Goal: Information Seeking & Learning: Check status

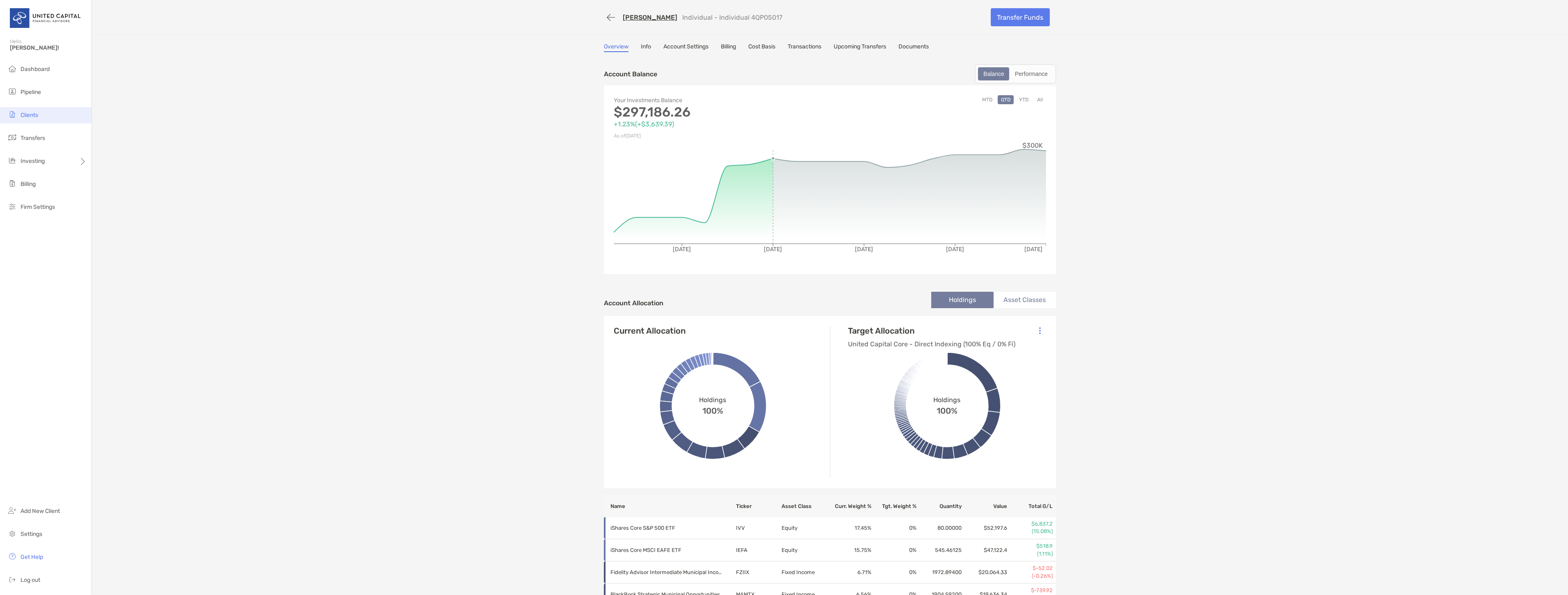
click at [58, 107] on li "Clients" at bounding box center [45, 115] width 91 height 16
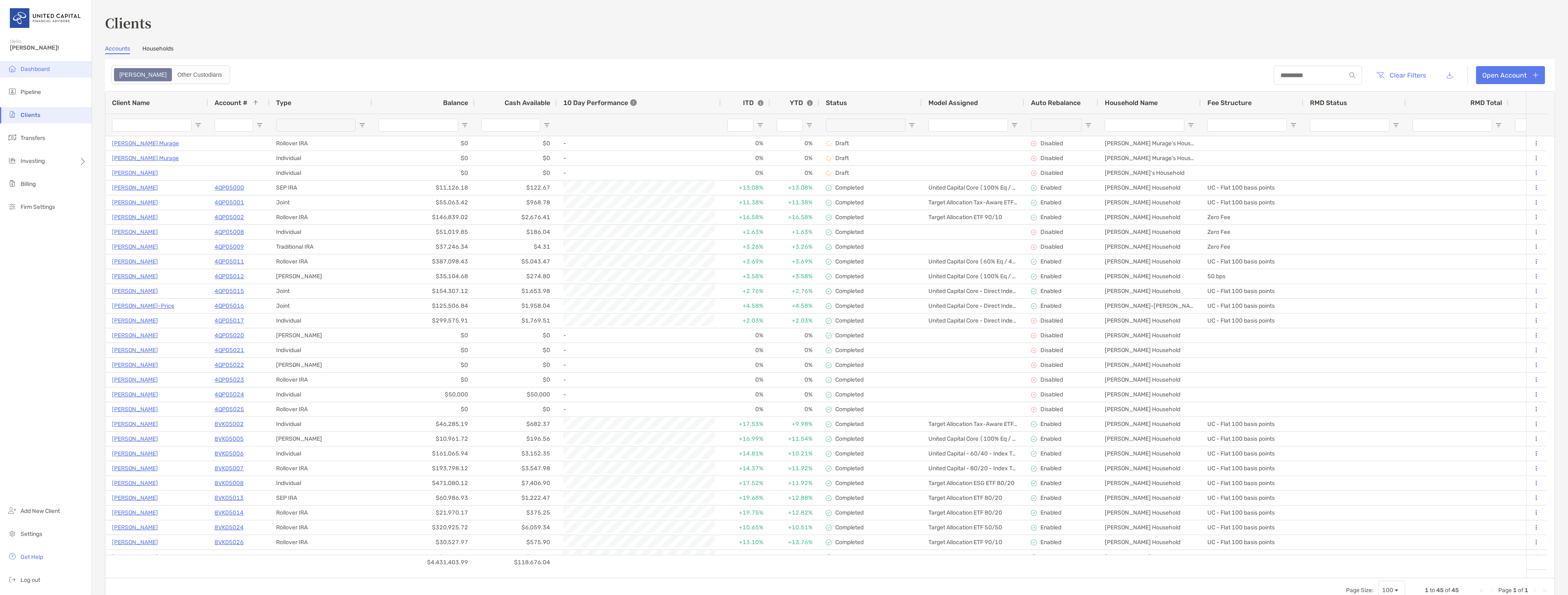
click at [30, 67] on span "Dashboard" at bounding box center [35, 69] width 29 height 7
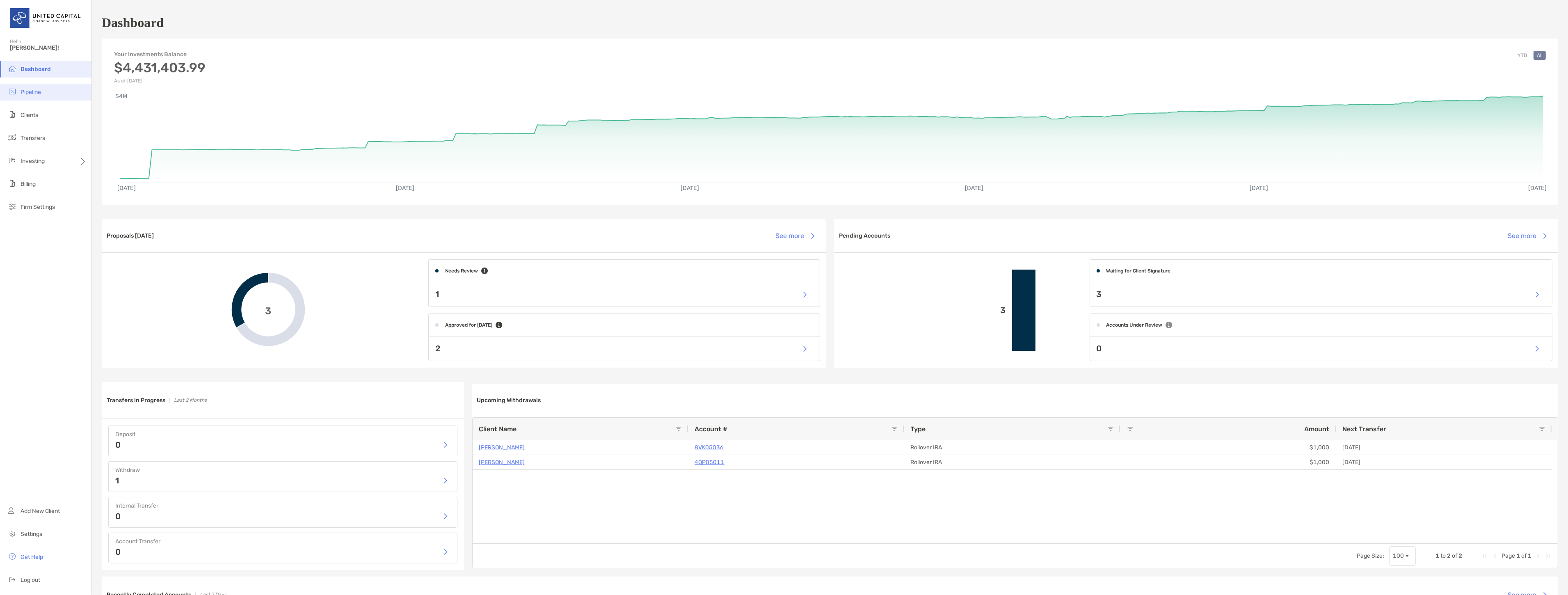
click at [31, 91] on span "Pipeline" at bounding box center [30, 92] width 20 height 7
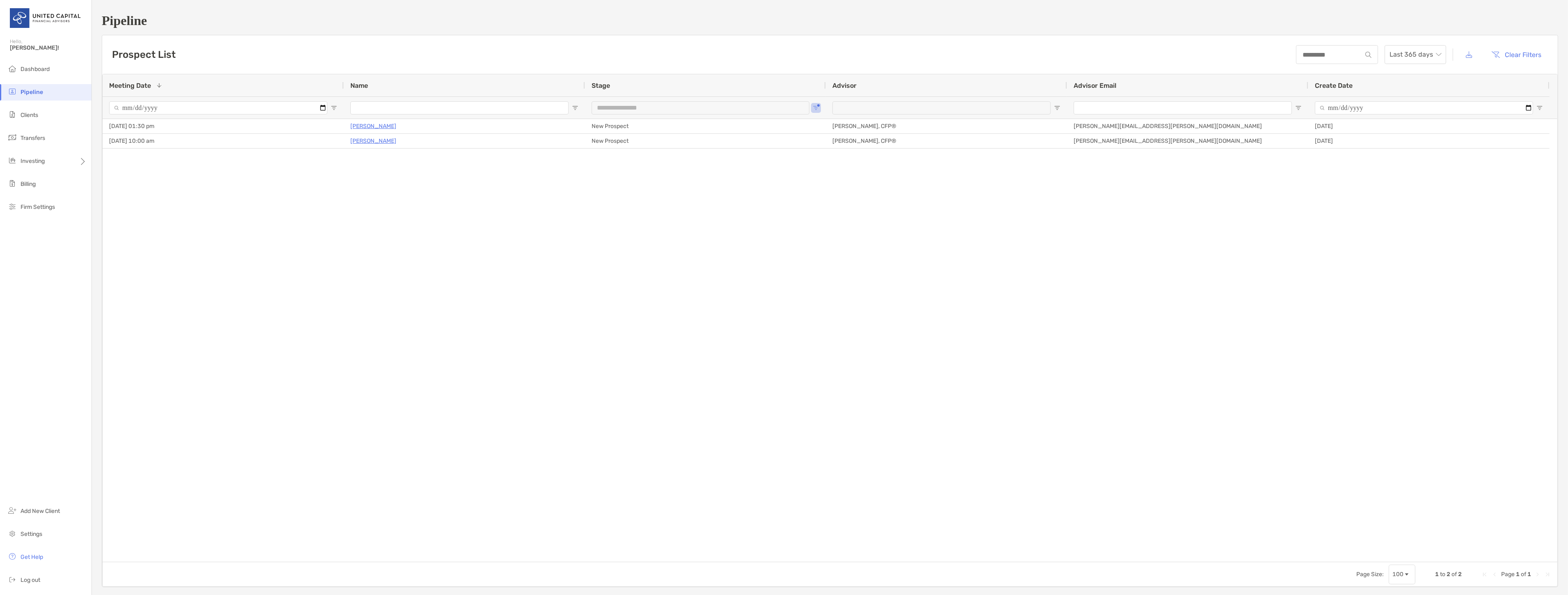
click at [33, 123] on ul "Dashboard Pipeline Clients Transfers Investing Billing Firm Settings" at bounding box center [45, 141] width 91 height 161
click at [35, 118] on li "Clients" at bounding box center [45, 115] width 91 height 16
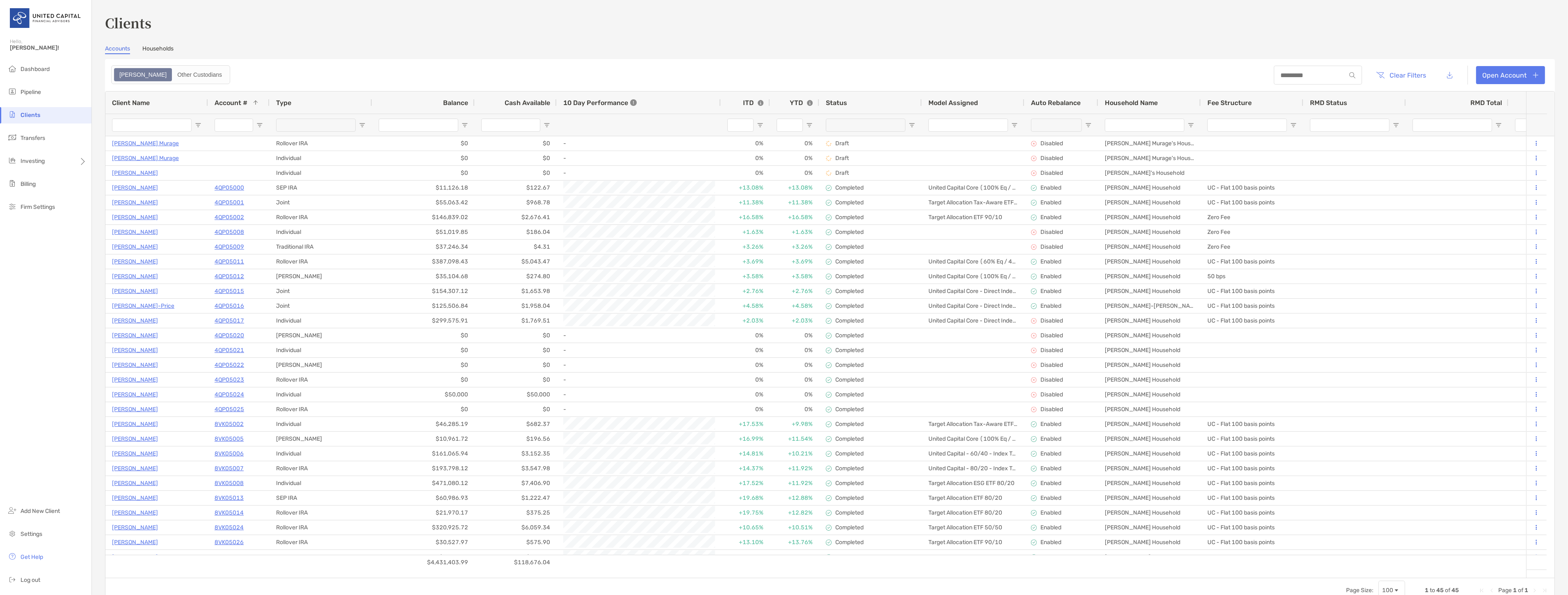
drag, startPoint x: 35, startPoint y: 118, endPoint x: 300, endPoint y: 54, distance: 272.6
click at [300, 54] on section "Accounts Households Zoe Other Custodians Clear Filters Open Account 1 to 45 of …" at bounding box center [830, 324] width 1450 height 558
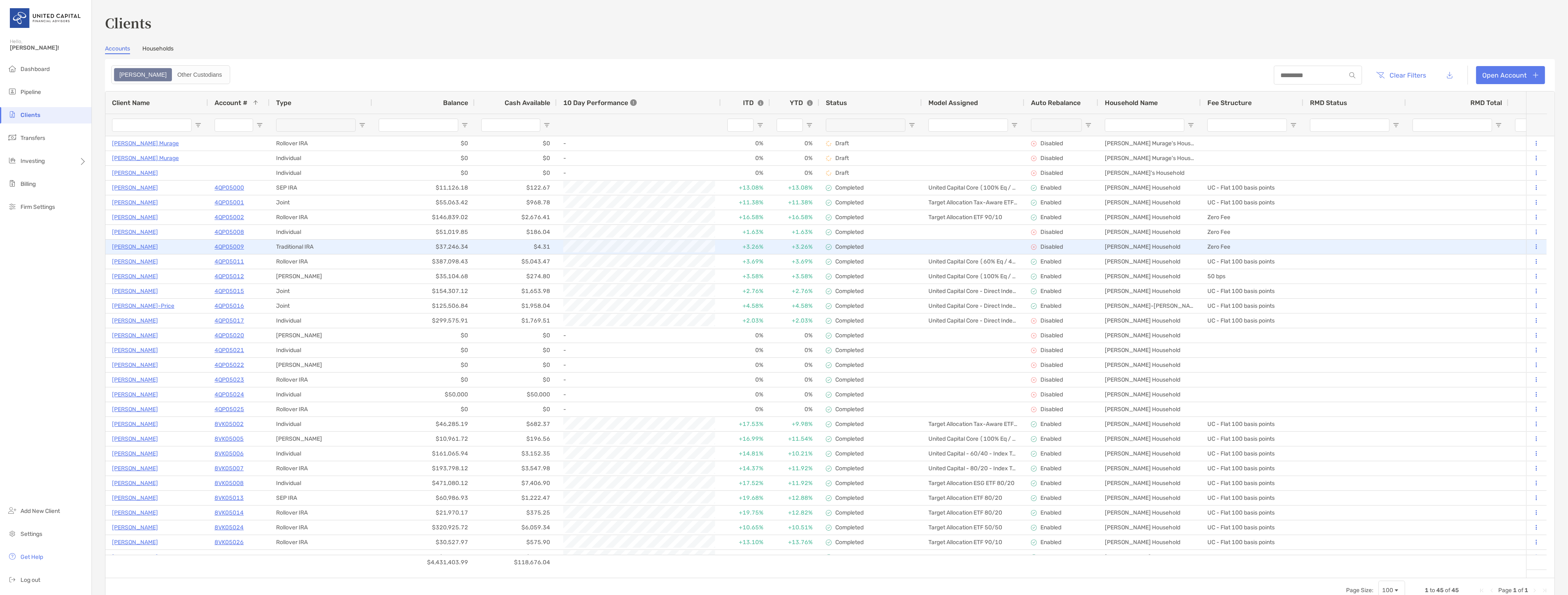
click at [114, 245] on p "Gabrielle Harrison" at bounding box center [135, 247] width 46 height 11
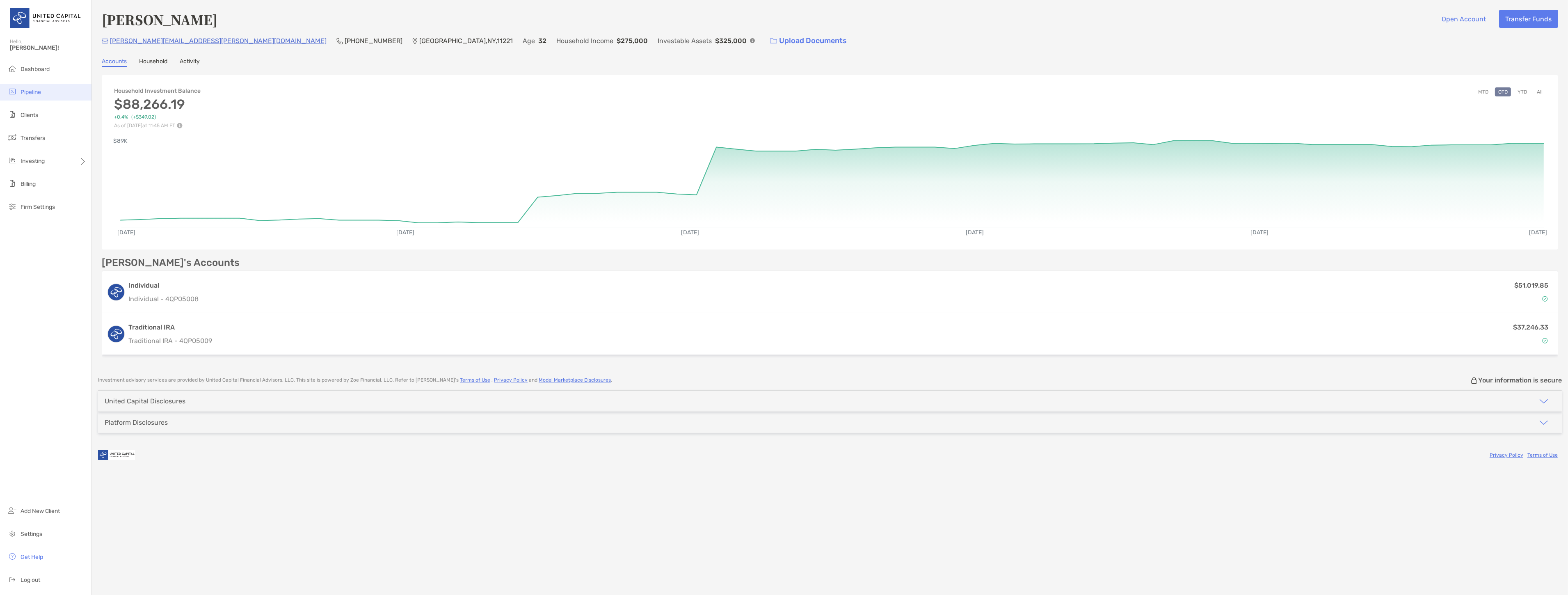
click at [28, 92] on span "Pipeline" at bounding box center [30, 92] width 20 height 7
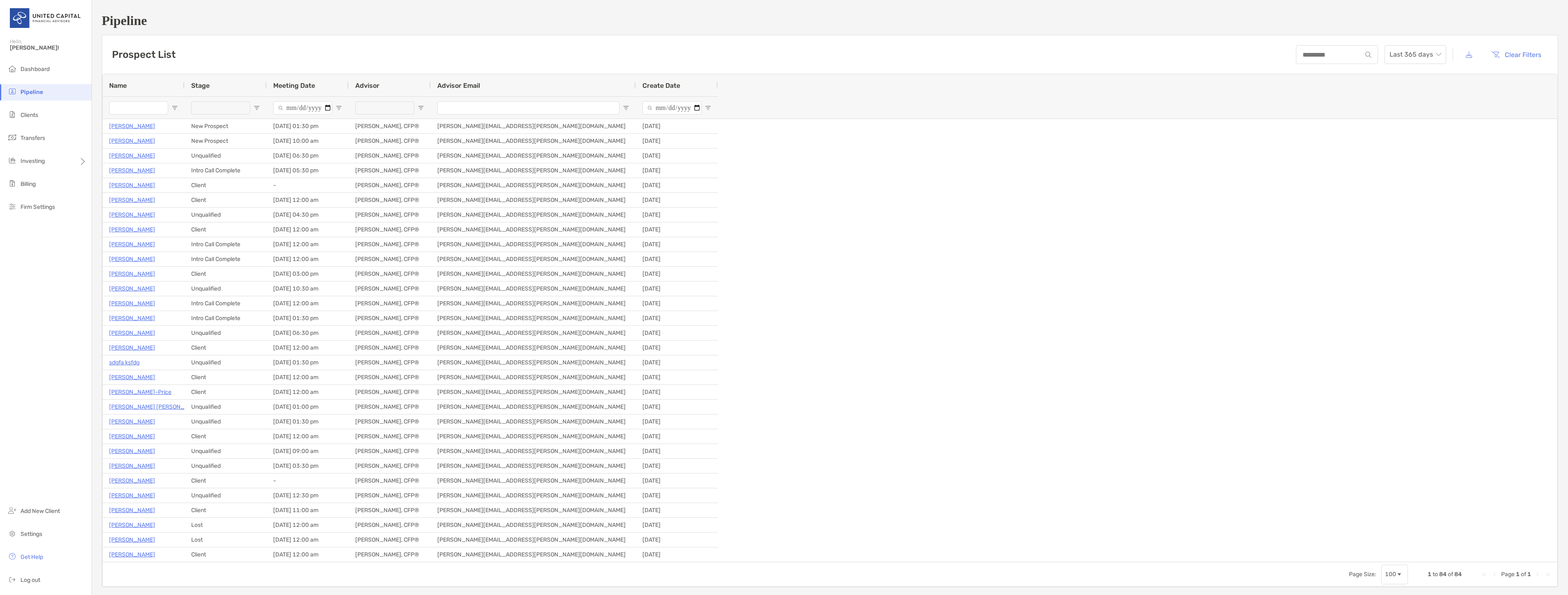
type input "**********"
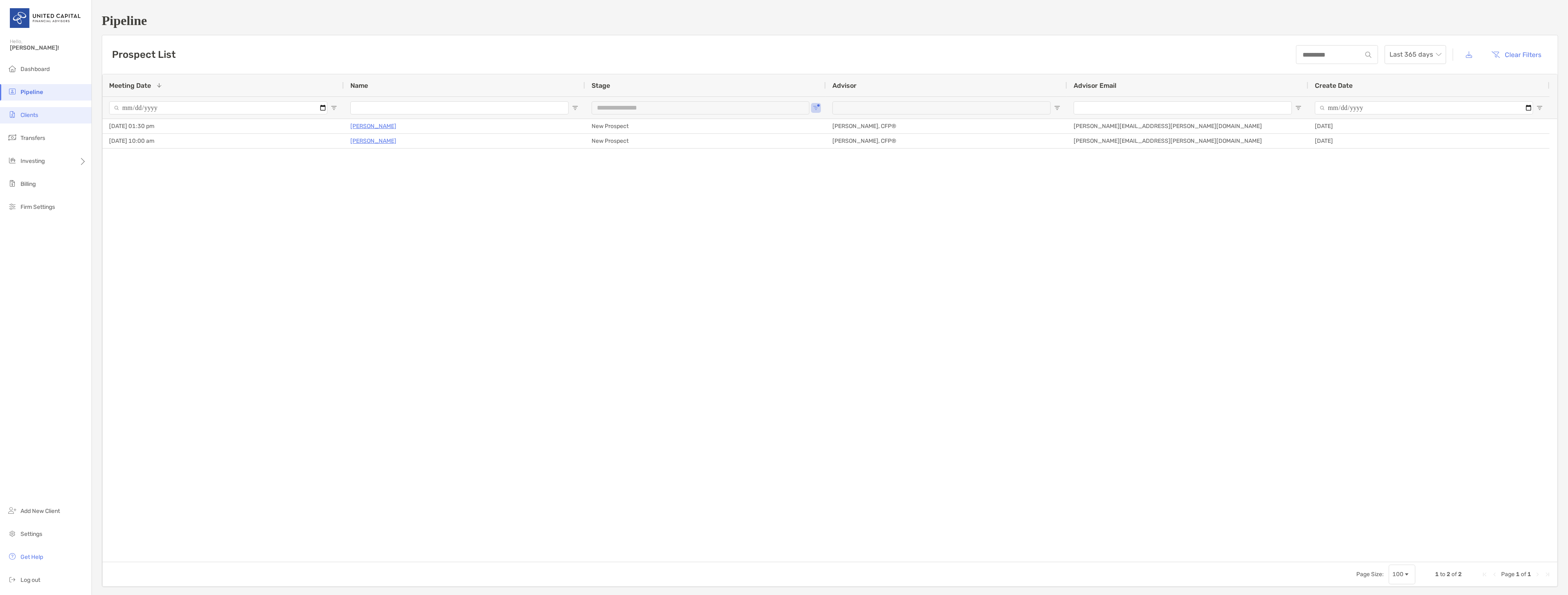
click at [36, 119] on li "Clients" at bounding box center [45, 115] width 91 height 16
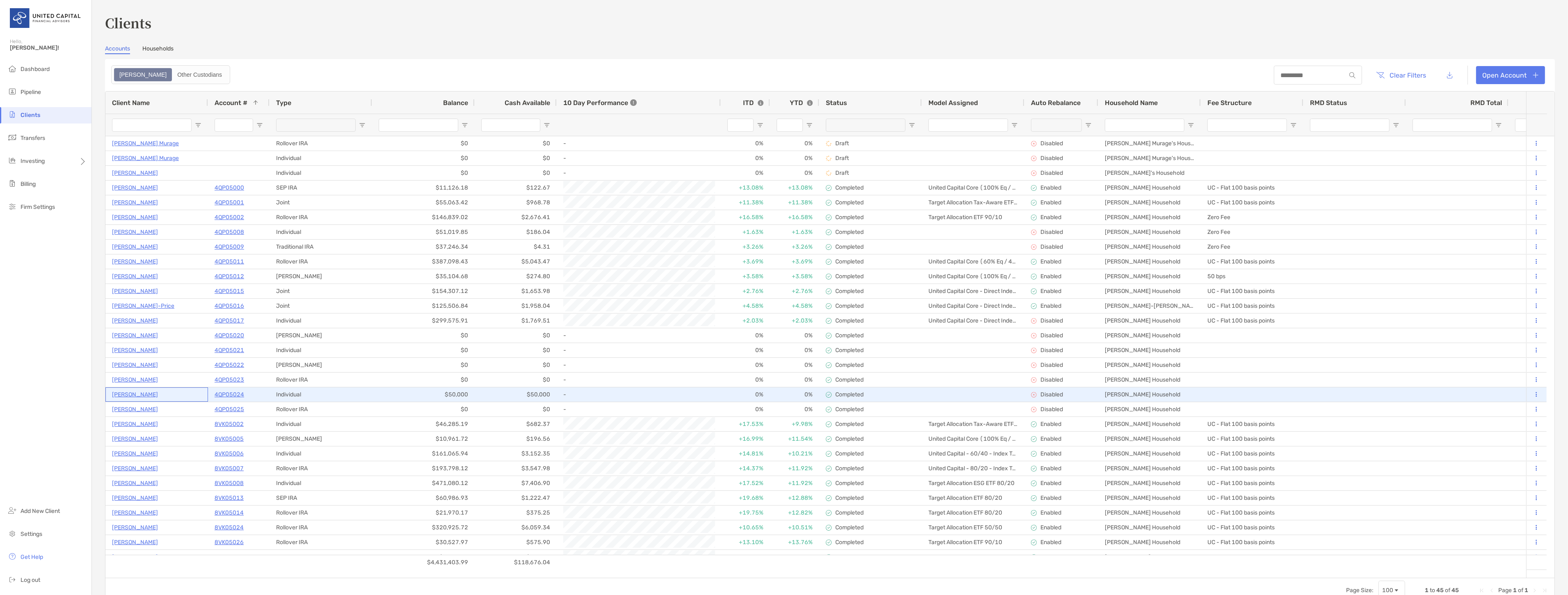
click at [144, 397] on p "Andrew Cortner" at bounding box center [135, 395] width 46 height 11
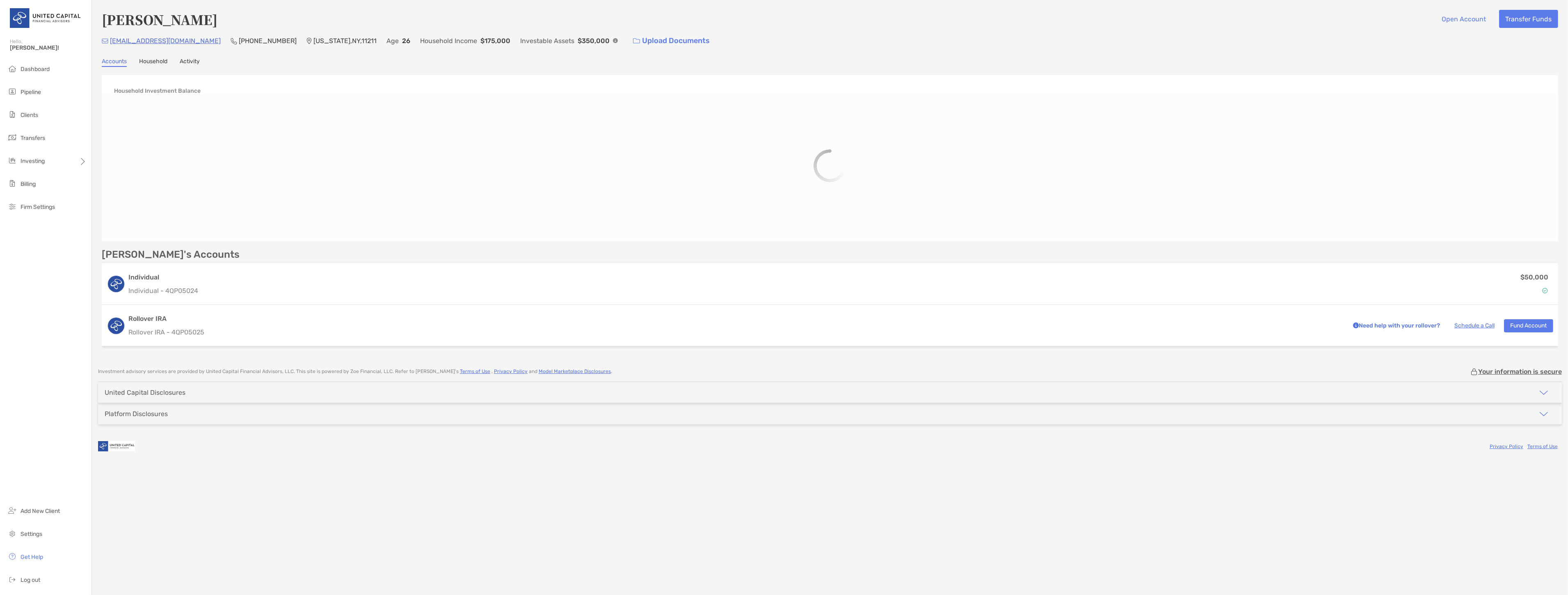
click at [187, 59] on link "Activity" at bounding box center [190, 62] width 20 height 9
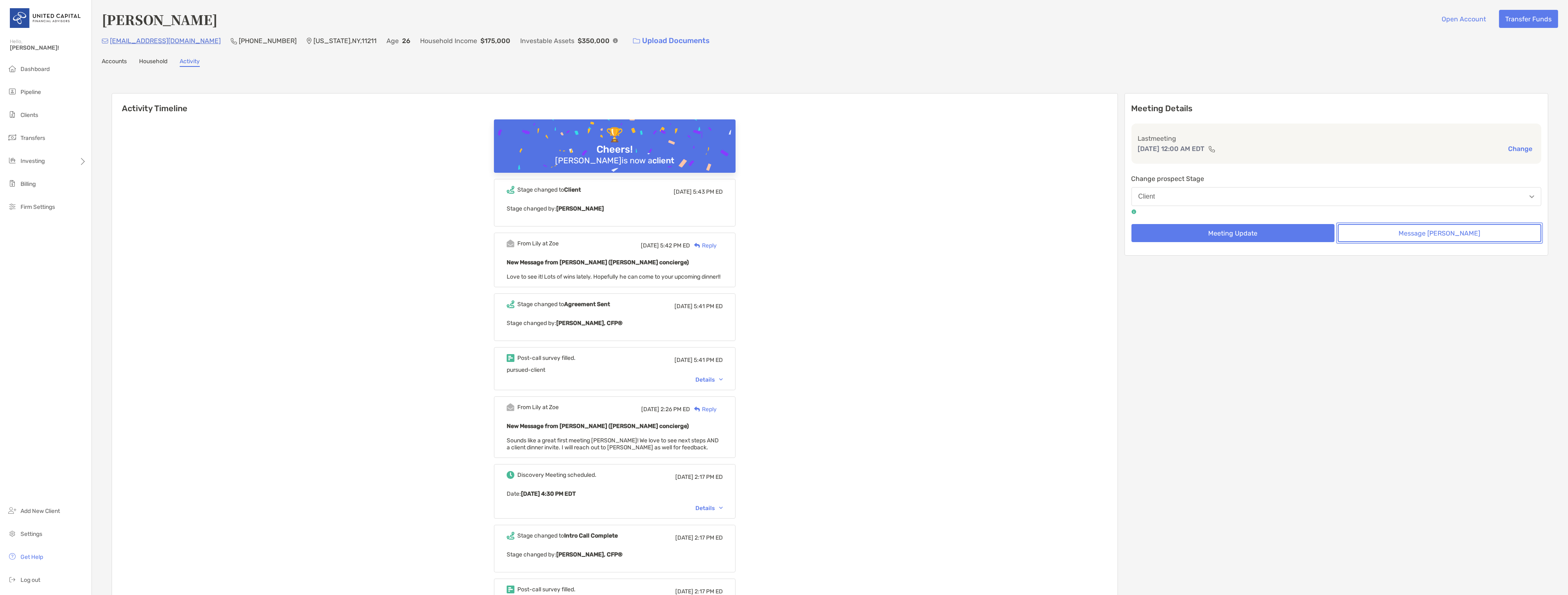
click at [1374, 237] on button "Message [PERSON_NAME]" at bounding box center [1439, 233] width 203 height 18
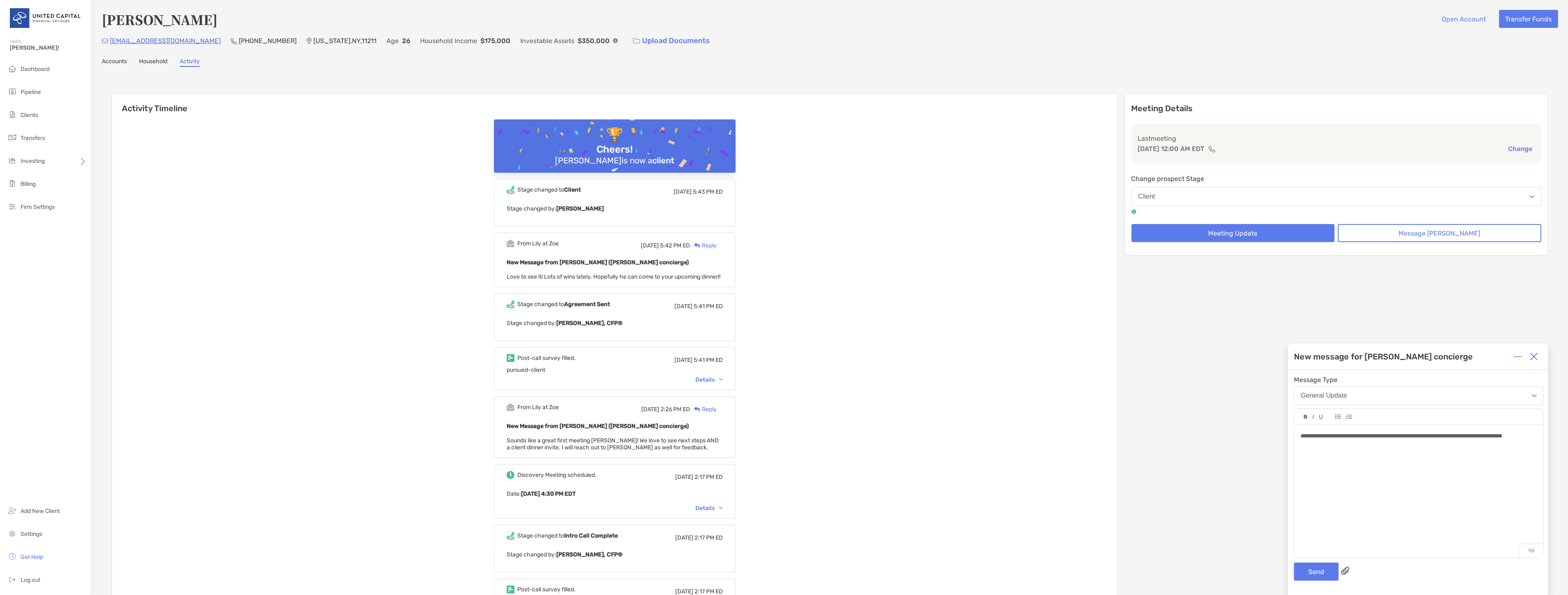
click at [1343, 434] on span "**********" at bounding box center [1401, 436] width 201 height 5
click at [1366, 440] on div "**********" at bounding box center [1419, 436] width 236 height 9
click at [1374, 437] on span "**********" at bounding box center [1403, 436] width 204 height 5
click at [1332, 440] on div "**********" at bounding box center [1419, 436] width 236 height 9
drag, startPoint x: 1323, startPoint y: 444, endPoint x: 1311, endPoint y: 444, distance: 12.0
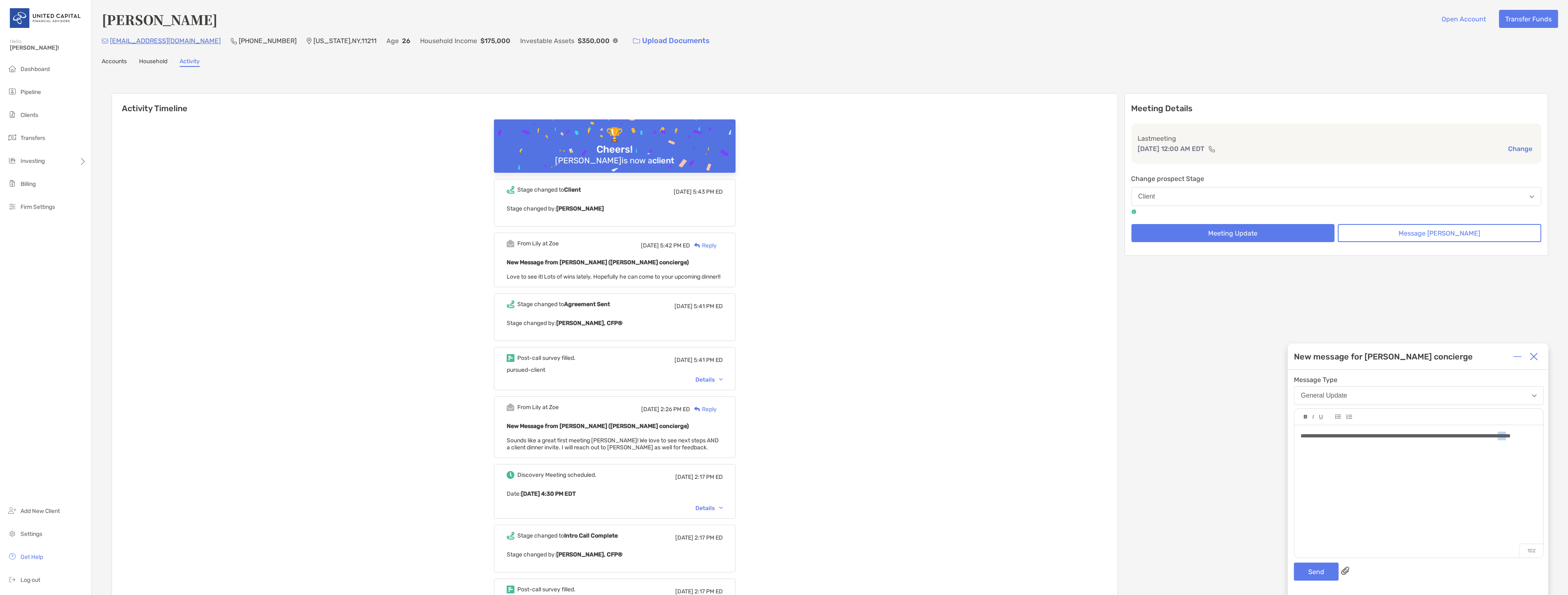
click at [1311, 439] on span "**********" at bounding box center [1406, 436] width 210 height 5
click at [1359, 440] on div "**********" at bounding box center [1419, 436] width 236 height 9
click at [1316, 564] on button "Send" at bounding box center [1316, 572] width 44 height 18
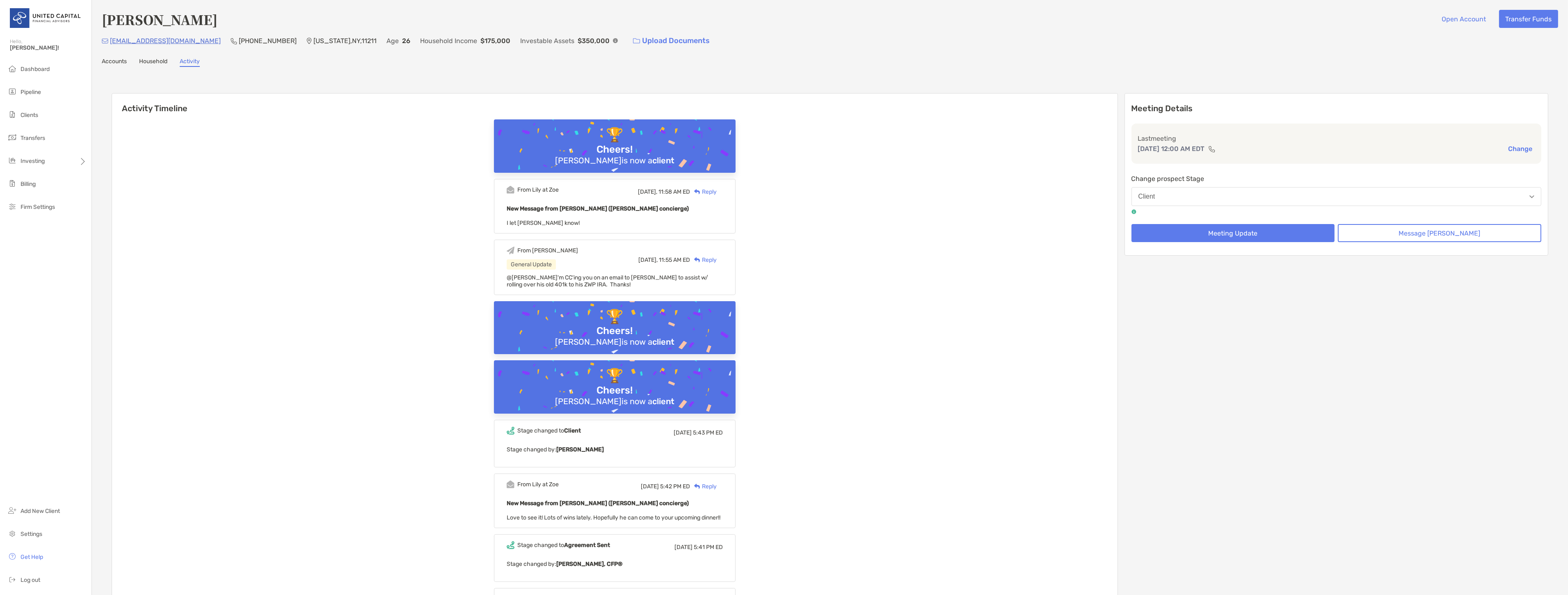
drag, startPoint x: 1377, startPoint y: 458, endPoint x: 1462, endPoint y: 195, distance: 276.4
click at [1459, 147] on div "Sep 8, 12:00 AM EDT Change" at bounding box center [1337, 149] width 398 height 11
drag, startPoint x: 1322, startPoint y: 157, endPoint x: 1294, endPoint y: 158, distance: 28.0
click at [1294, 158] on div "Last meeting Sep 8, 12:00 AM EDT Change" at bounding box center [1336, 143] width 410 height 40
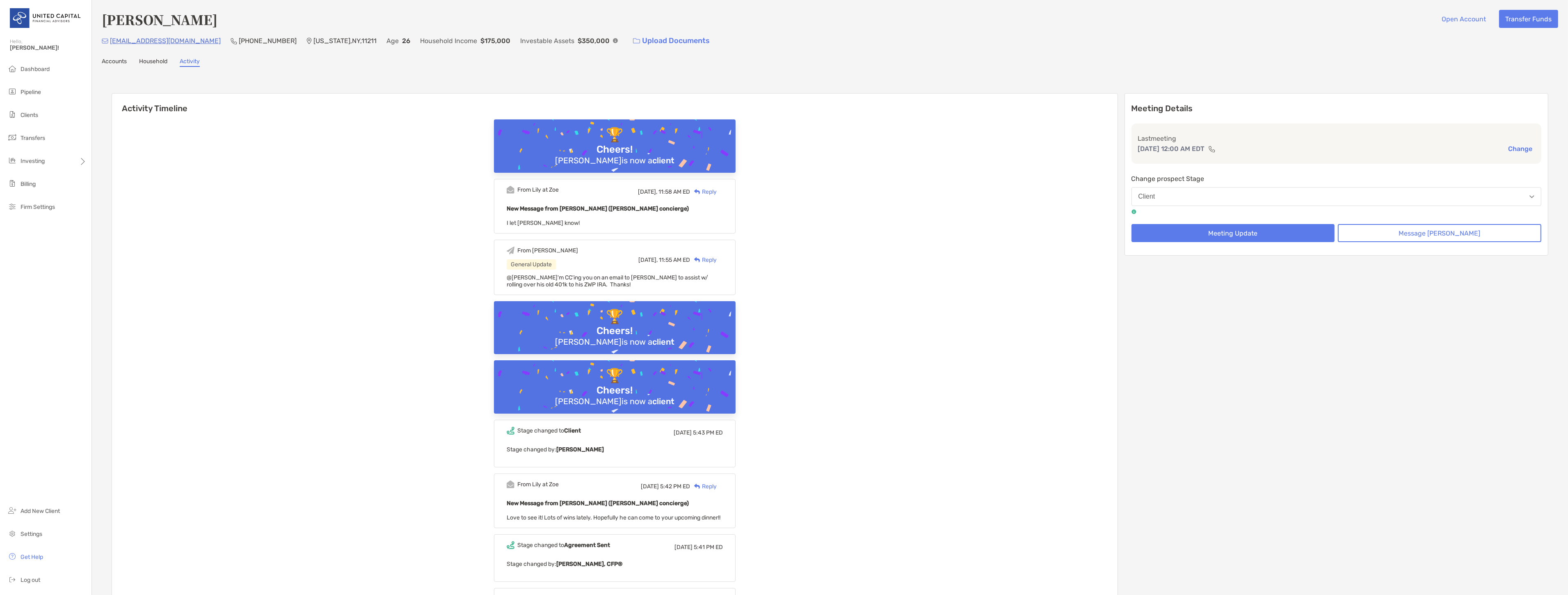
click at [1294, 158] on div "Last meeting Sep 8, 12:00 AM EDT Change" at bounding box center [1336, 143] width 410 height 40
click at [58, 98] on li "Pipeline" at bounding box center [45, 92] width 91 height 16
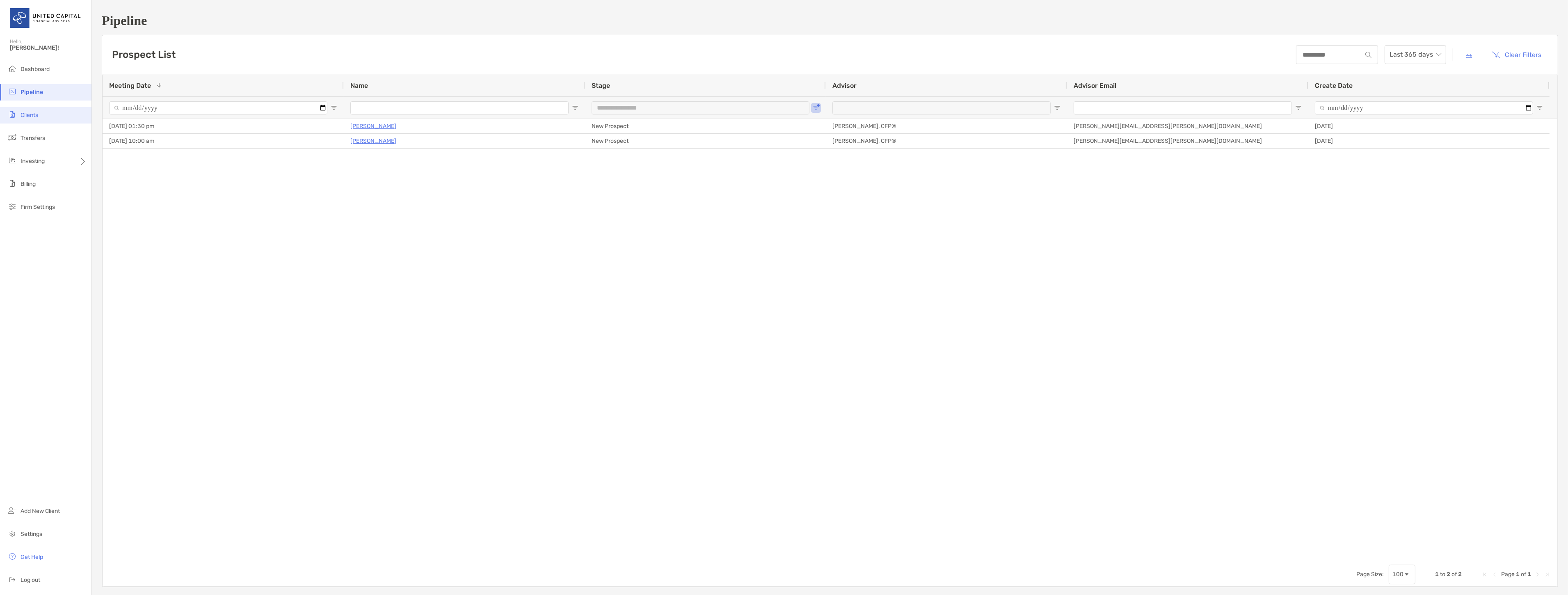
click at [30, 116] on span "Clients" at bounding box center [29, 115] width 18 height 7
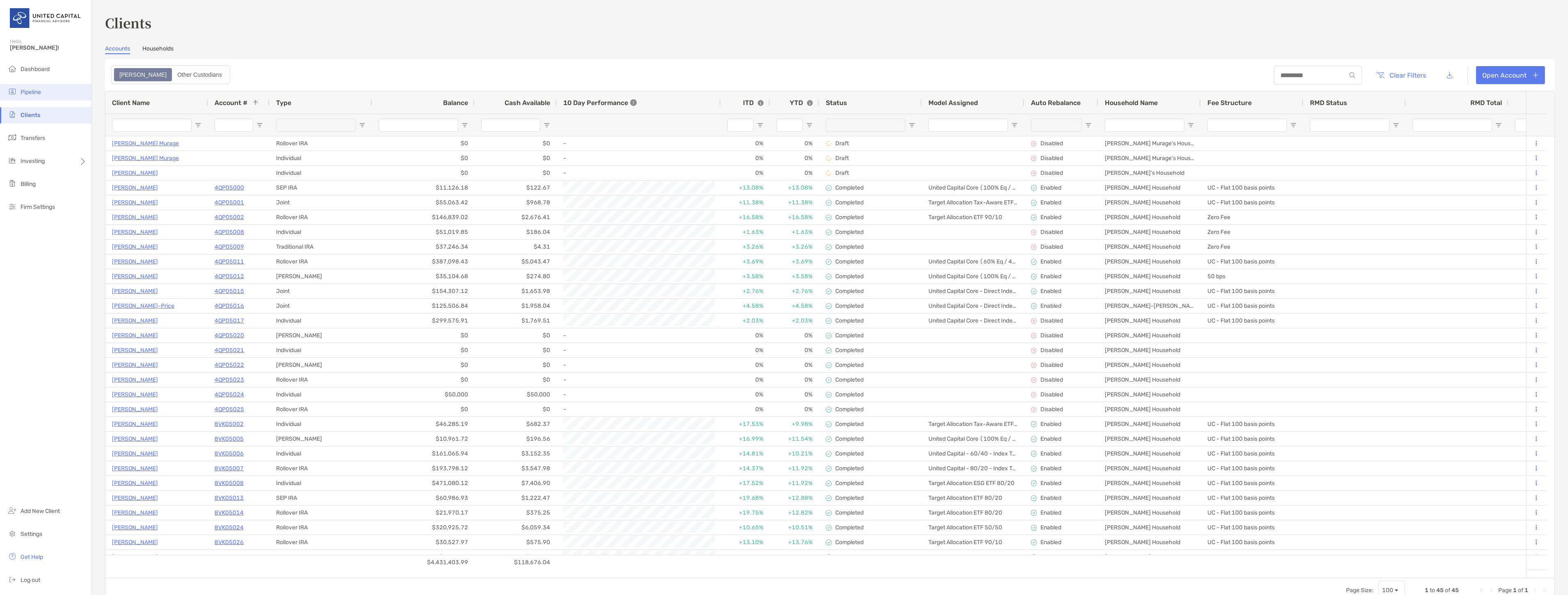
click at [52, 95] on li "Pipeline" at bounding box center [45, 92] width 91 height 16
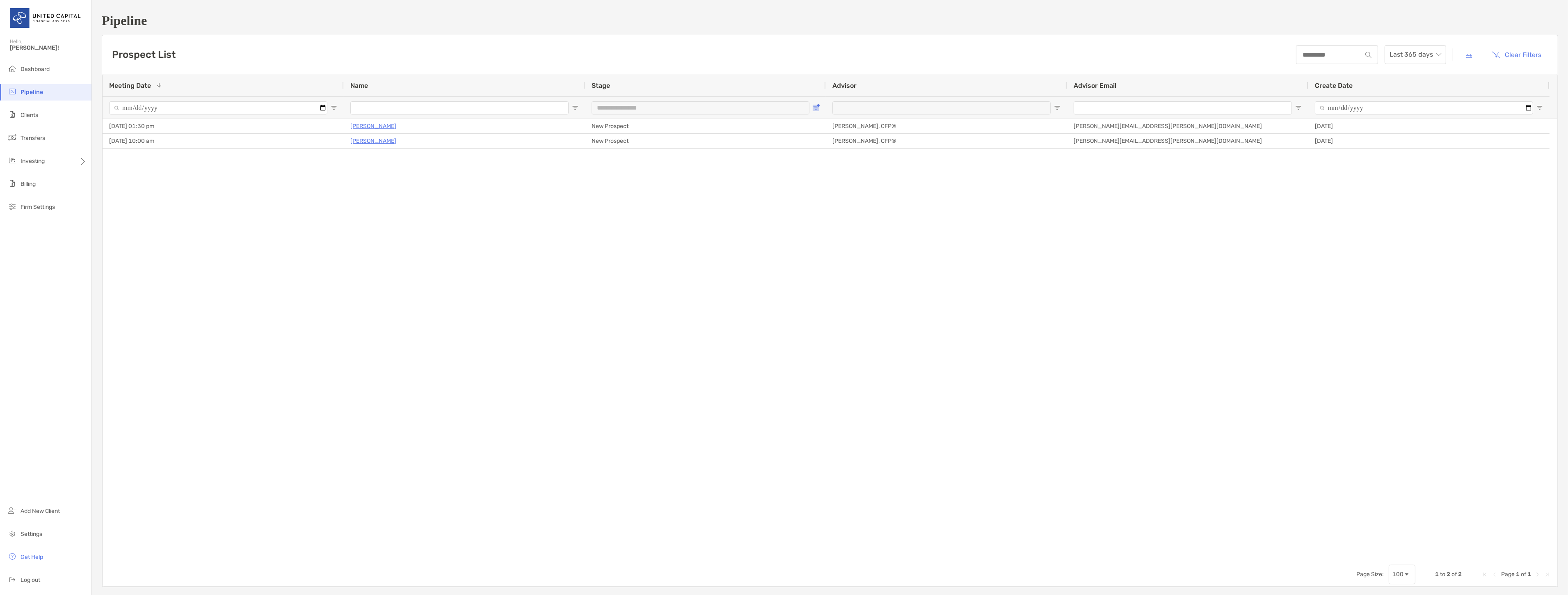
click at [814, 106] on span "Open Filter Menu" at bounding box center [816, 107] width 6 height 6
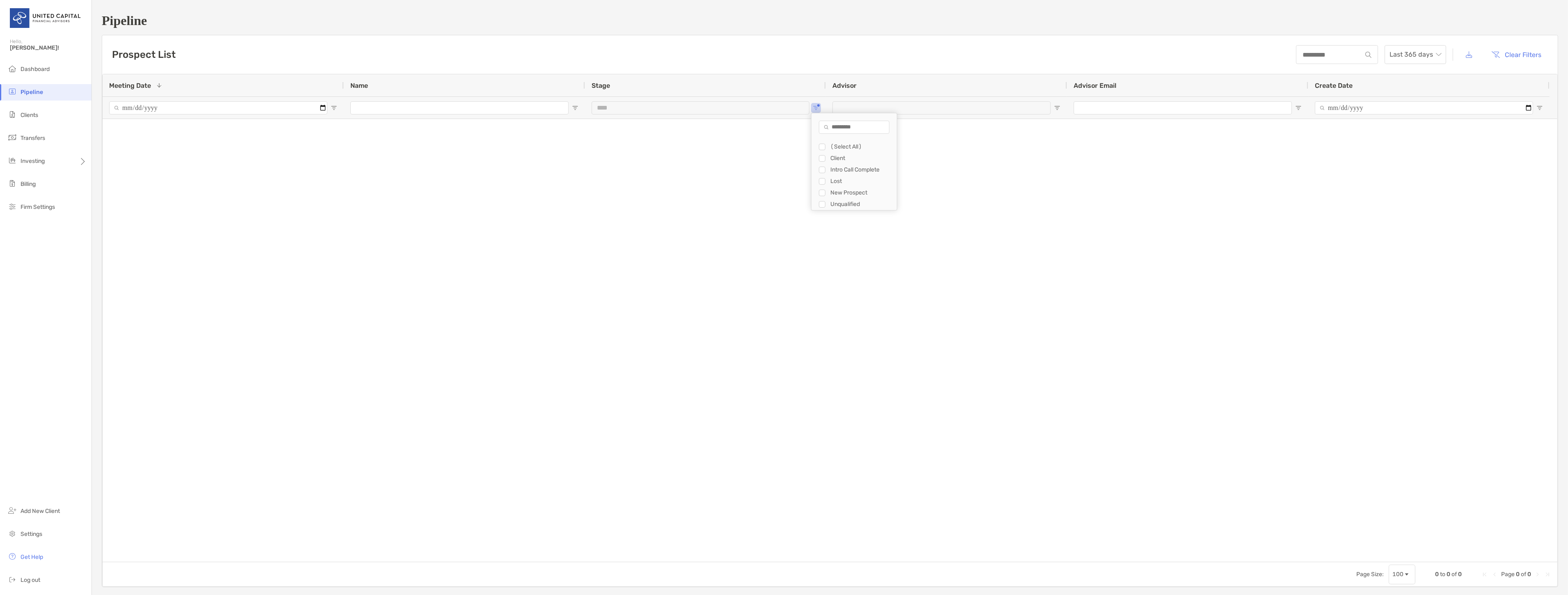
type input "**********"
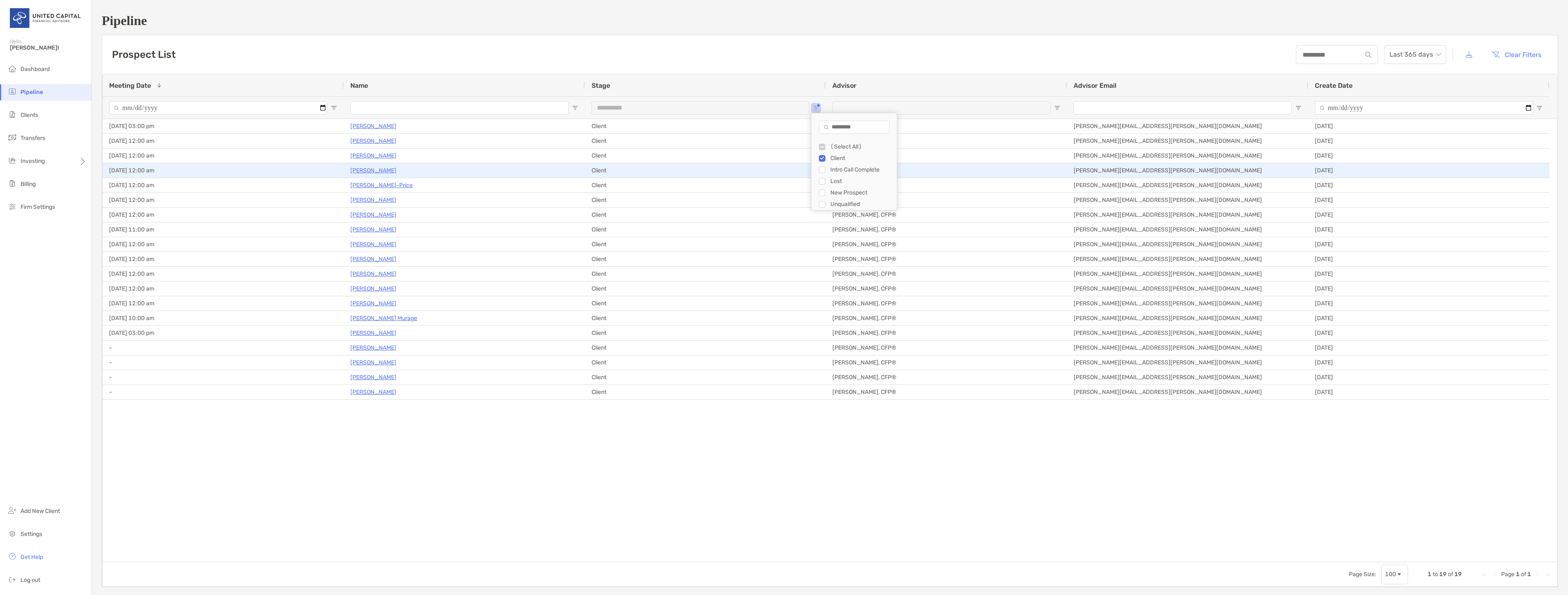
click at [361, 169] on p "[PERSON_NAME]" at bounding box center [374, 171] width 46 height 11
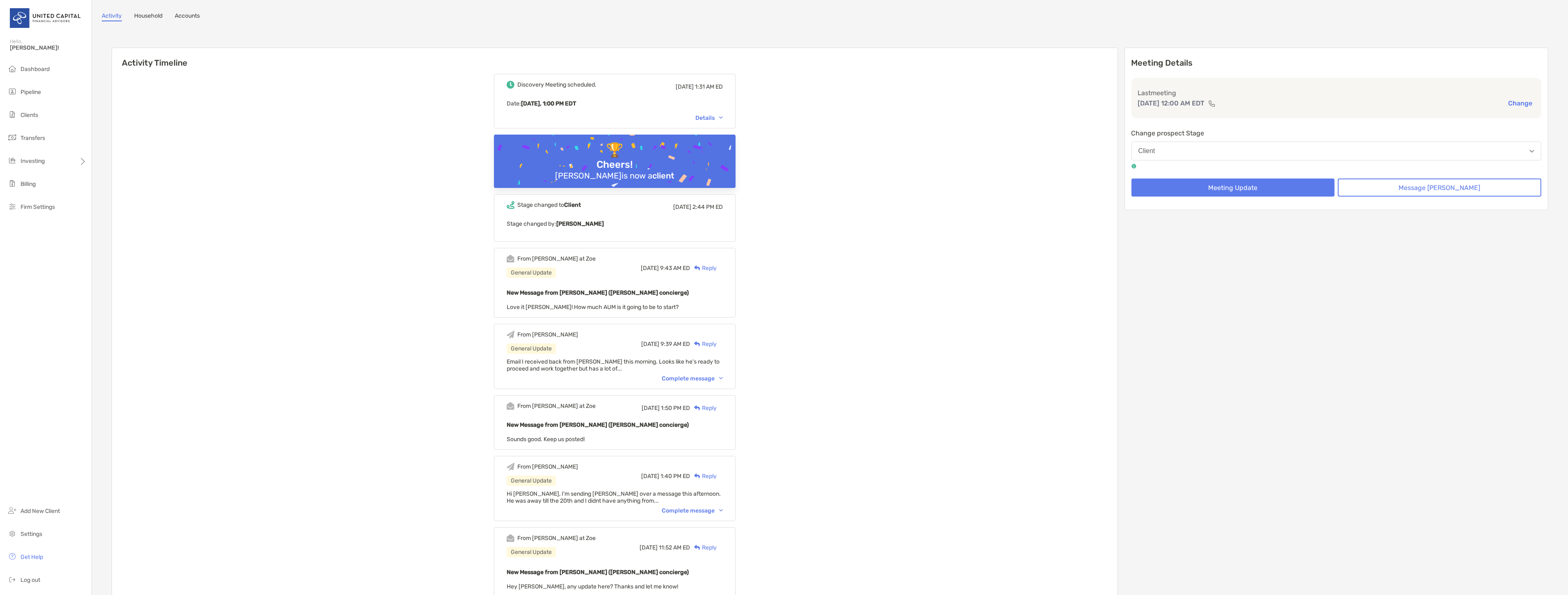
scroll to position [182, 0]
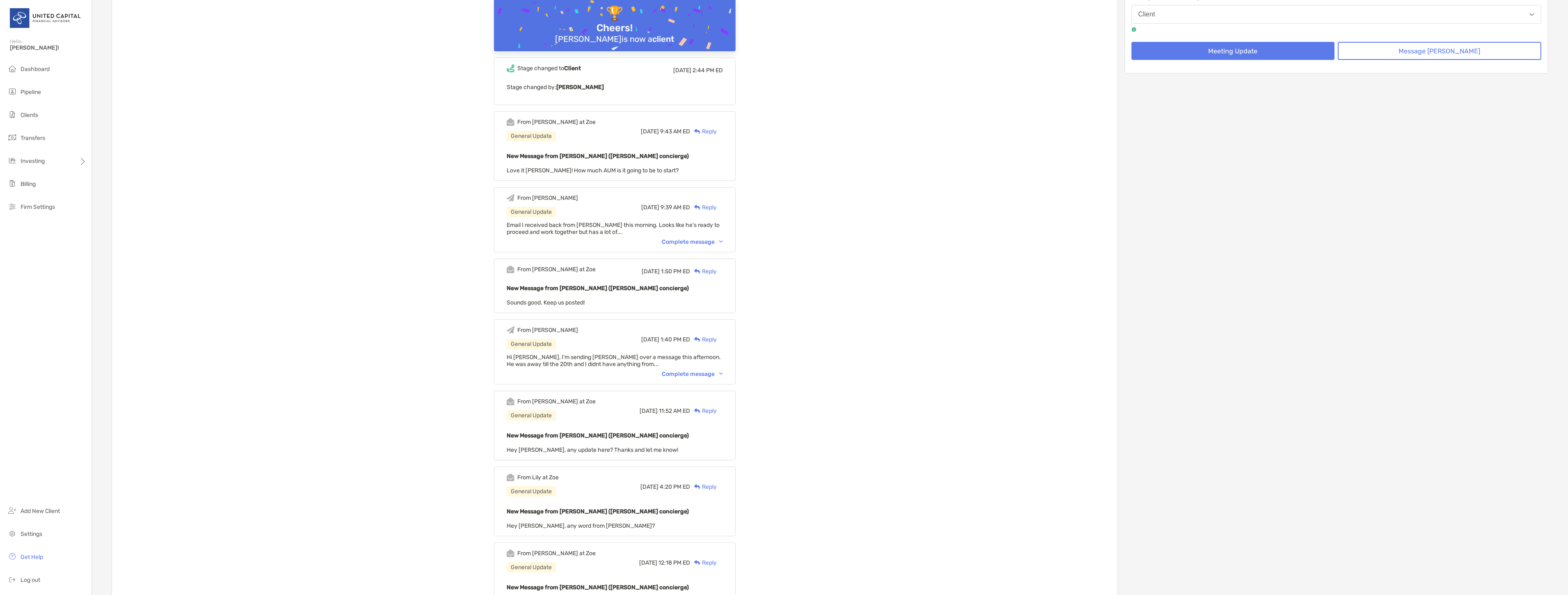
click at [690, 373] on div "Complete message" at bounding box center [692, 375] width 61 height 7
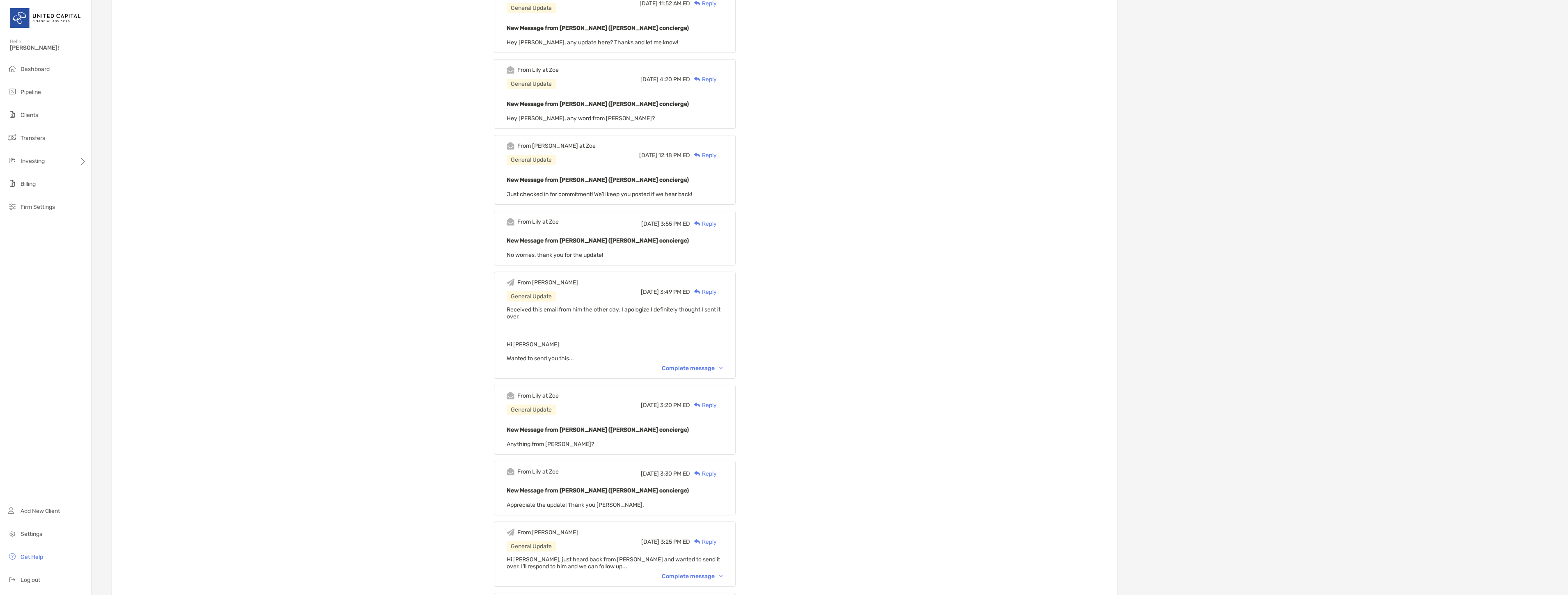
scroll to position [639, 0]
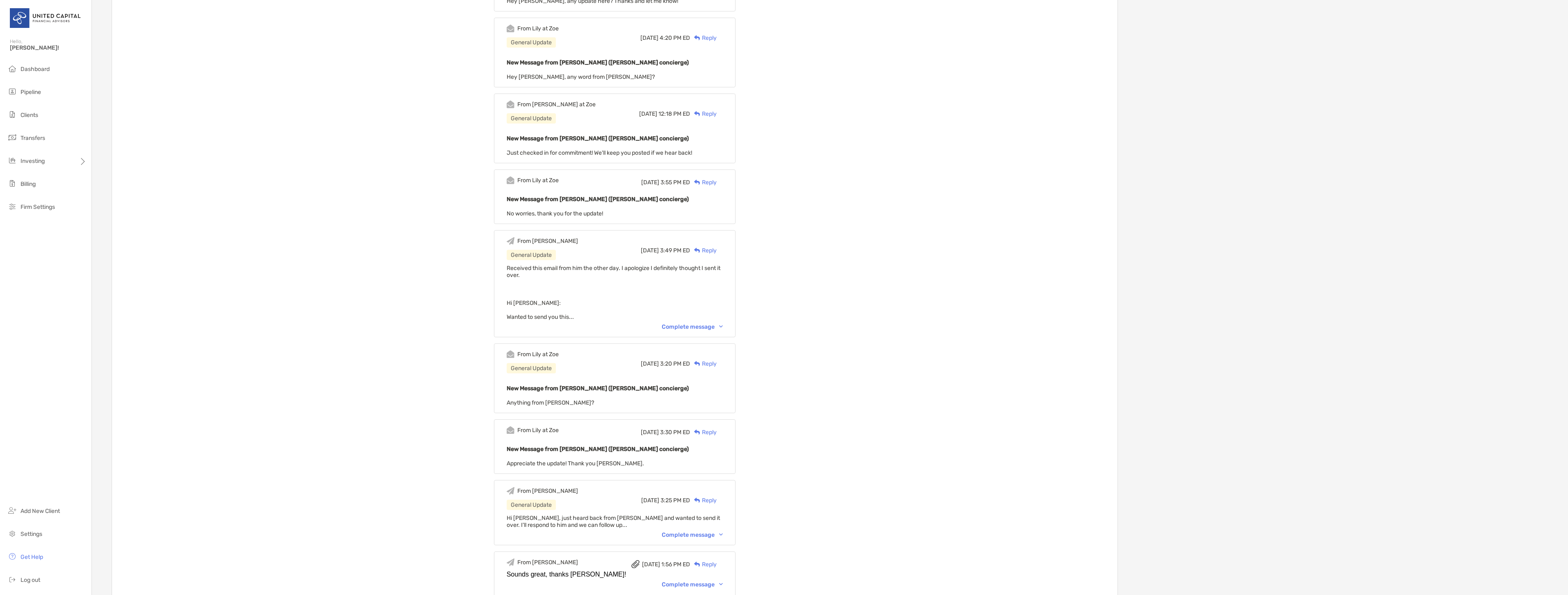
click at [699, 332] on div "From [PERSON_NAME] General Update [DATE] 3:49 PM ED Reply Received this email f…" at bounding box center [615, 283] width 241 height 107
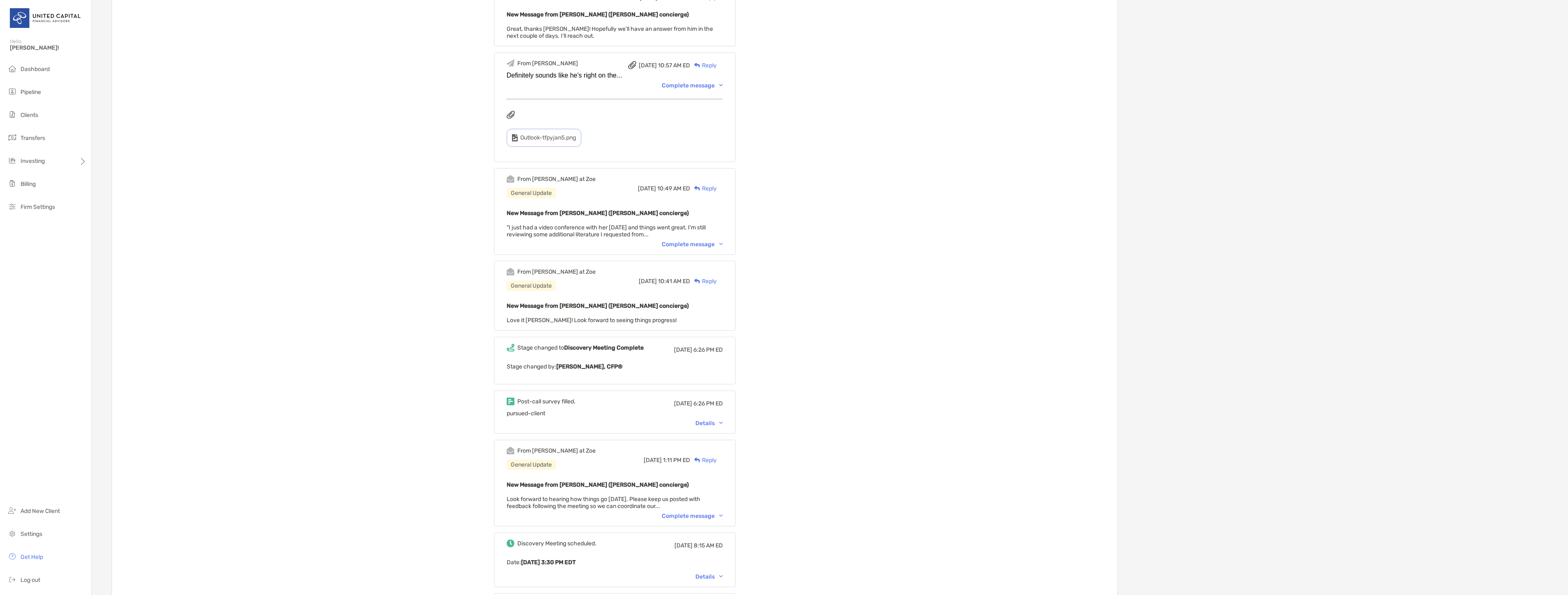
scroll to position [1414, 0]
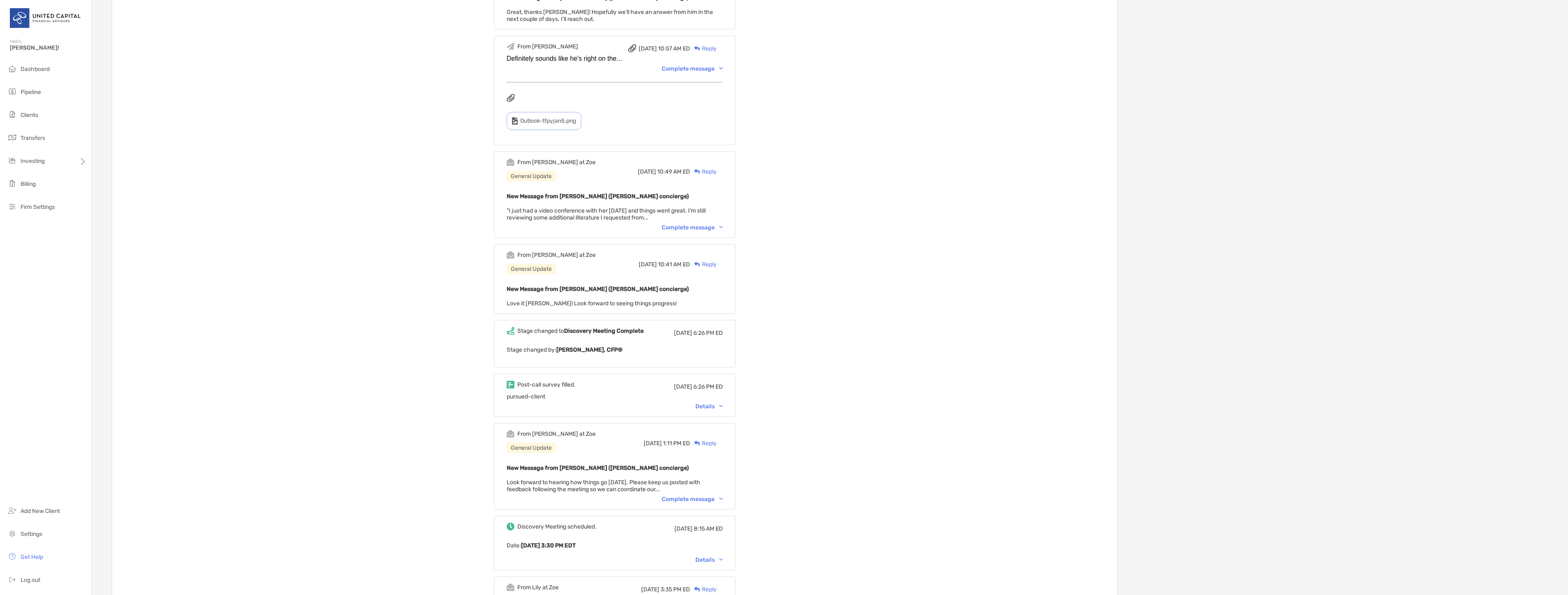
click at [721, 403] on div "Details" at bounding box center [709, 407] width 28 height 7
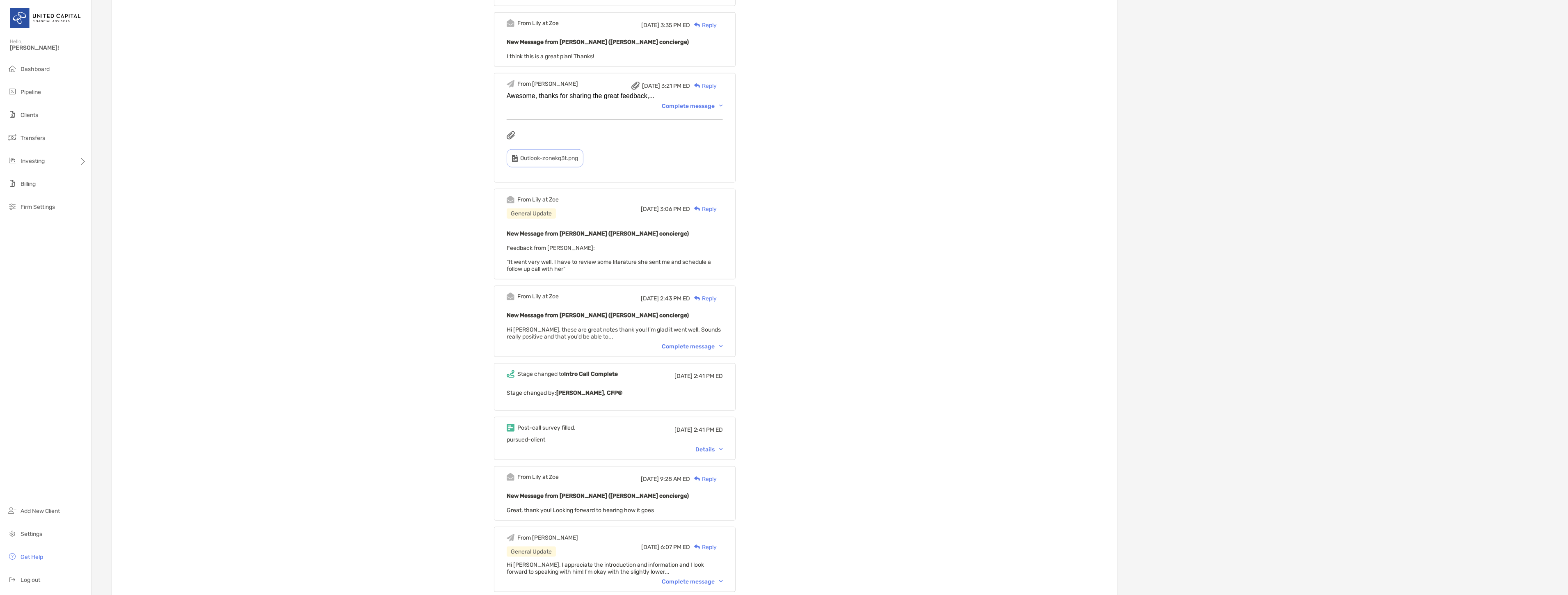
scroll to position [2145, 0]
click at [721, 442] on div "Post-call survey filled. [DATE] 2:41 PM ED pursued-client Details" at bounding box center [615, 433] width 241 height 44
click at [720, 441] on div "Details" at bounding box center [709, 445] width 28 height 7
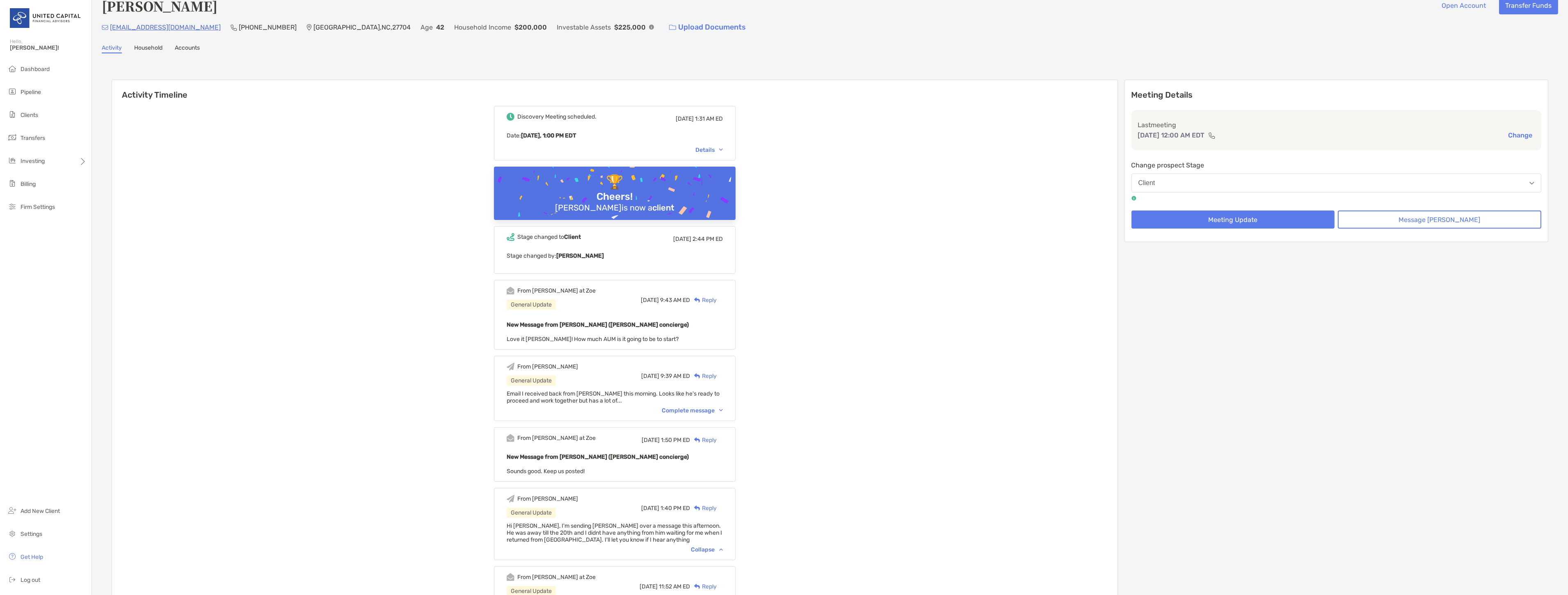
scroll to position [0, 0]
